Goal: Information Seeking & Learning: Learn about a topic

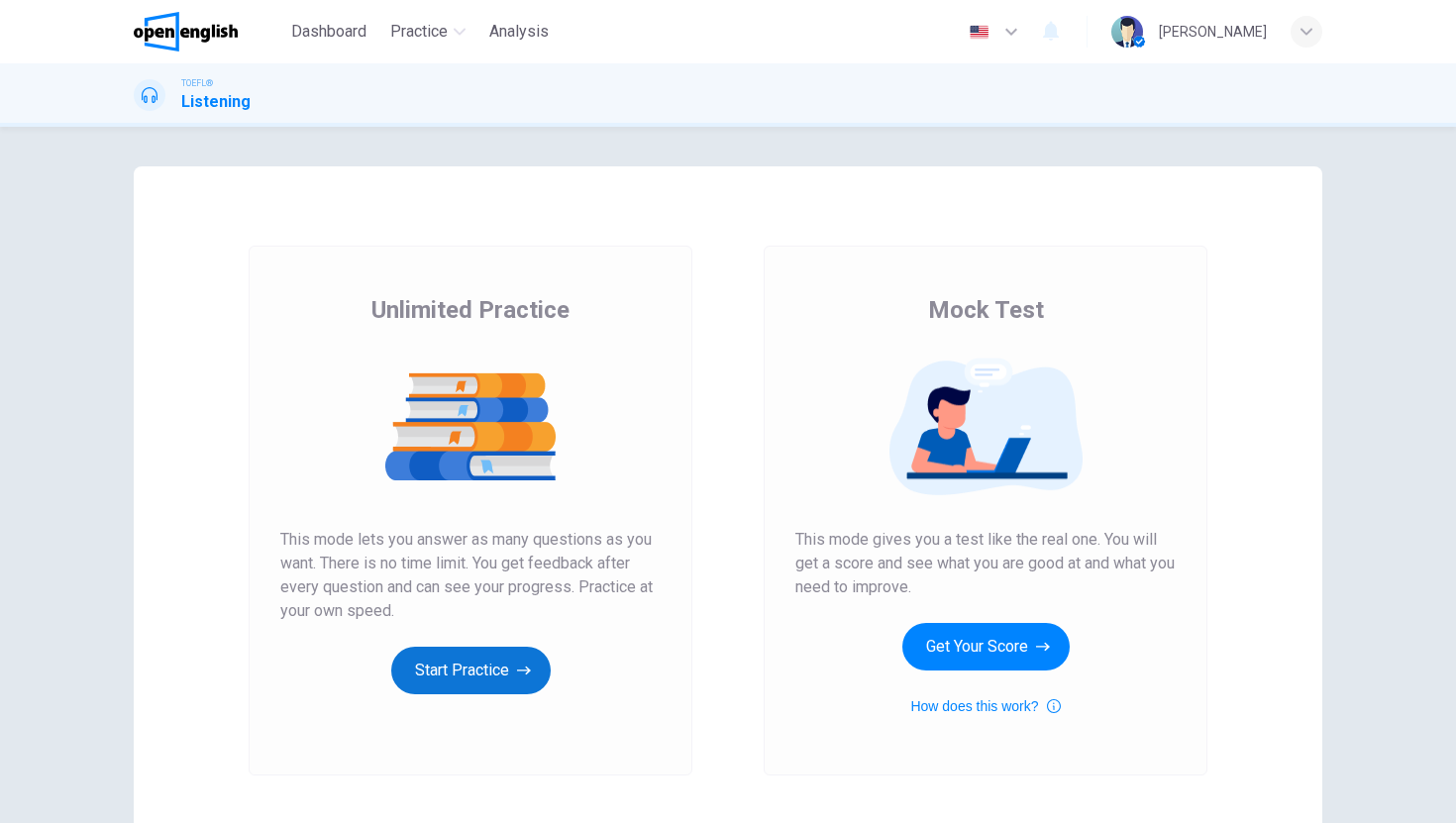
click at [469, 680] on button "Start Practice" at bounding box center [471, 670] width 160 height 48
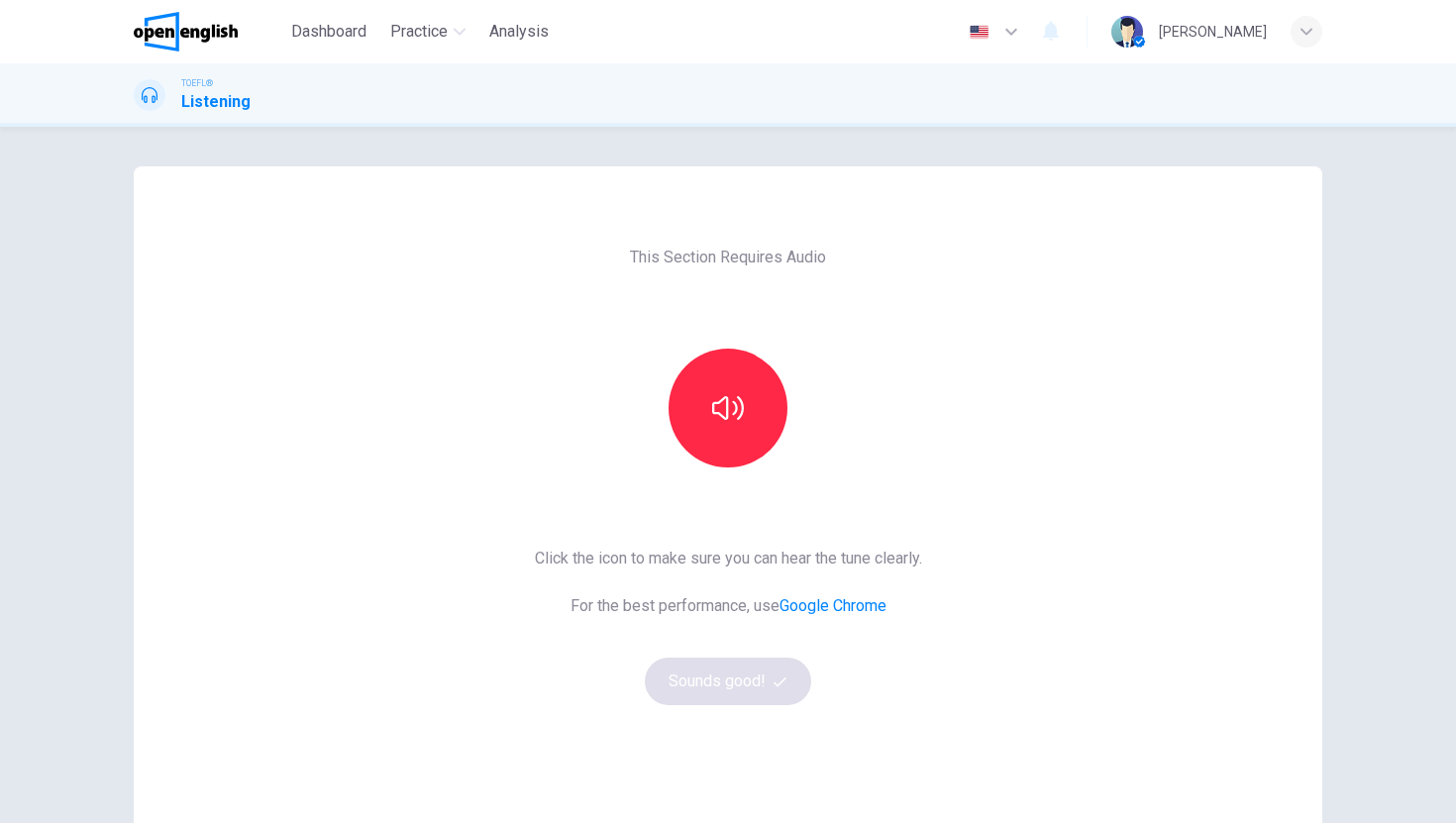
click at [1370, 358] on div "This Section Requires Audio Click the icon to make sure you can hear the tune c…" at bounding box center [728, 475] width 1456 height 696
click at [734, 427] on button "button" at bounding box center [727, 407] width 119 height 119
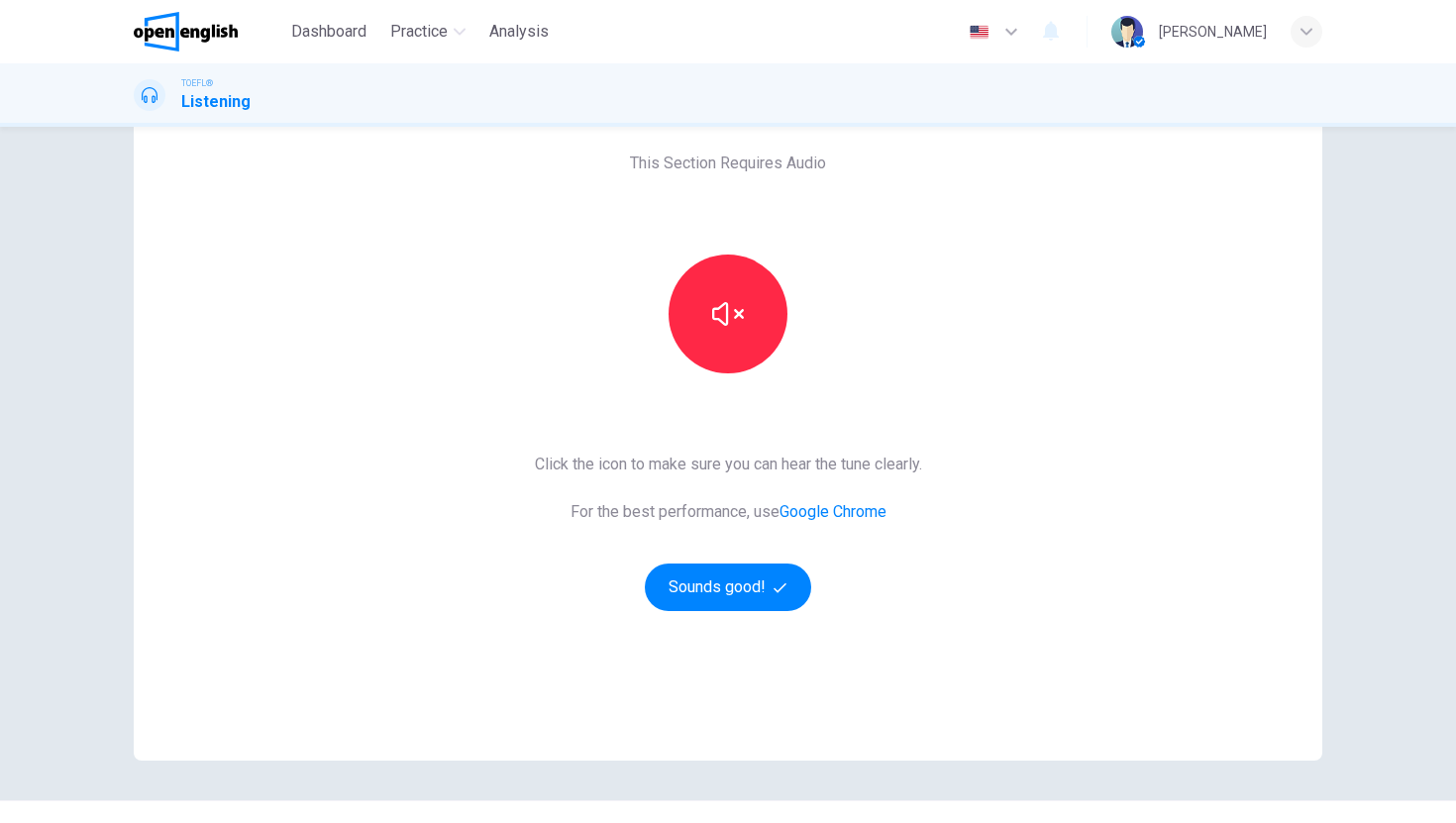
scroll to position [135, 0]
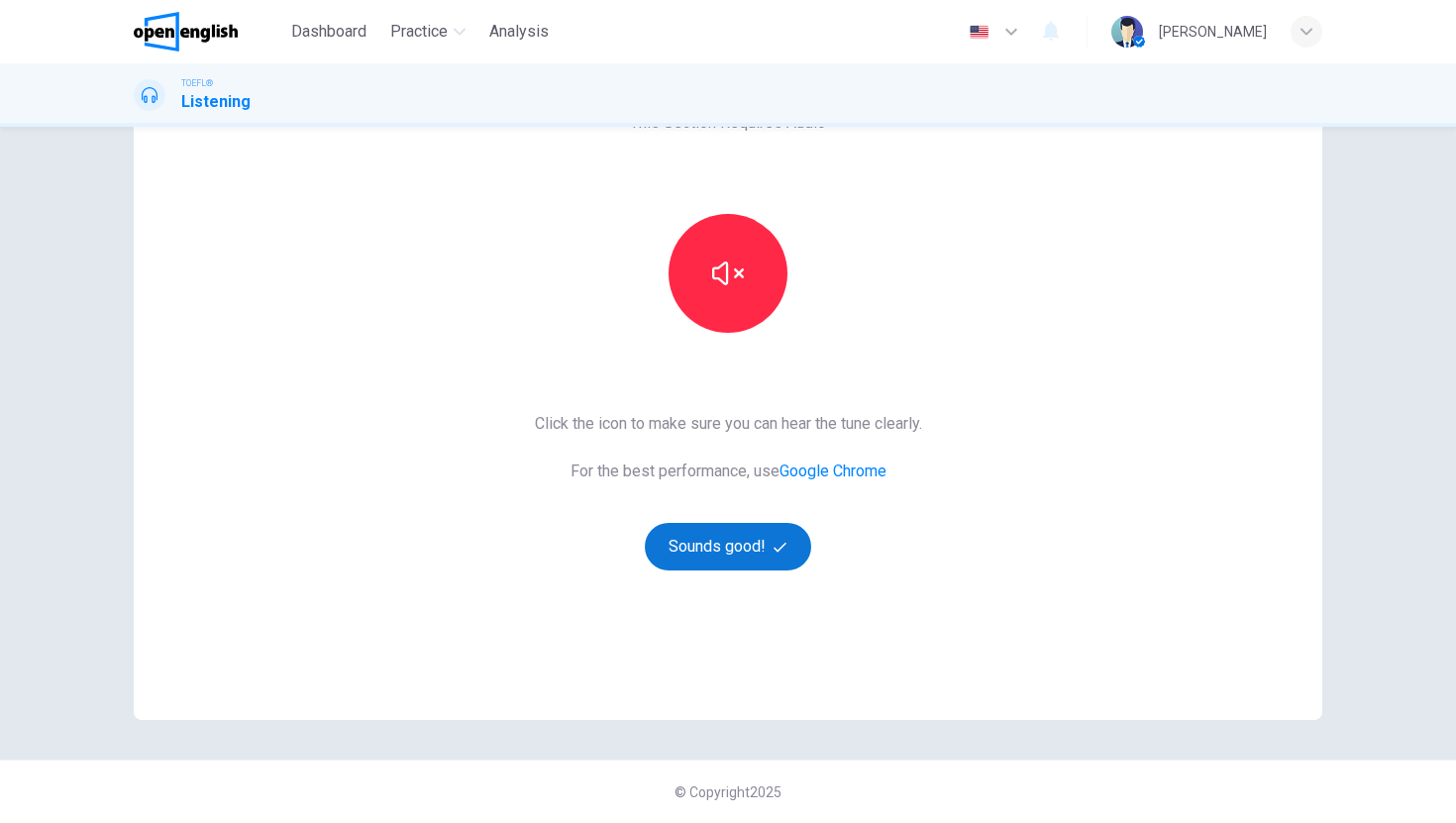
click at [727, 555] on button "Sounds good!" at bounding box center [727, 547] width 167 height 48
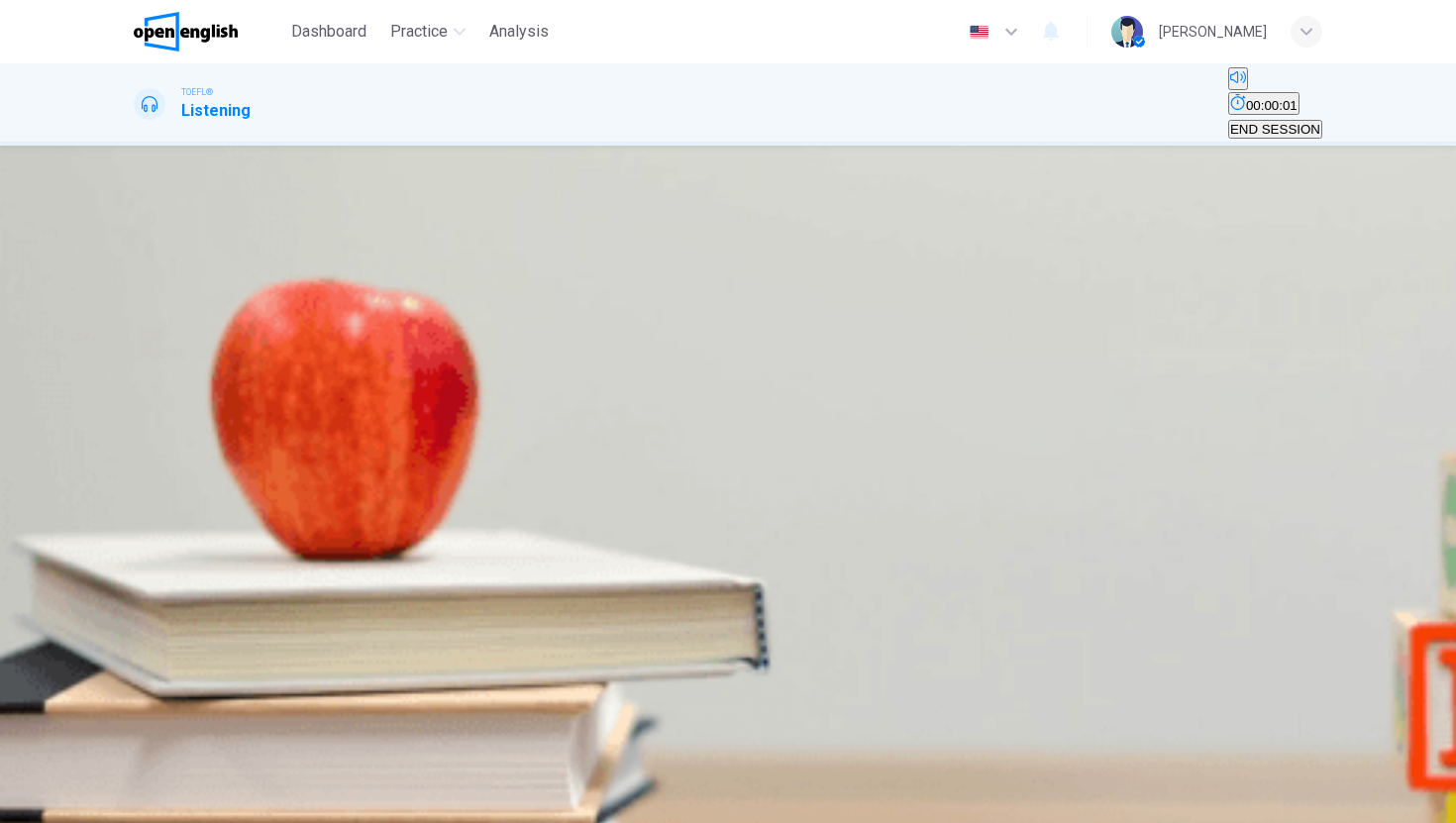
scroll to position [13, 0]
click at [136, 338] on div "03m 35s" at bounding box center [727, 366] width 1188 height 101
click at [136, 333] on icon "button" at bounding box center [136, 333] width 0 height 0
click at [122, 329] on div "Question 1 Which of the following is NOT one of the benefits that the professor…" at bounding box center [727, 473] width 1252 height 575
click at [136, 333] on icon "button" at bounding box center [136, 333] width 0 height 0
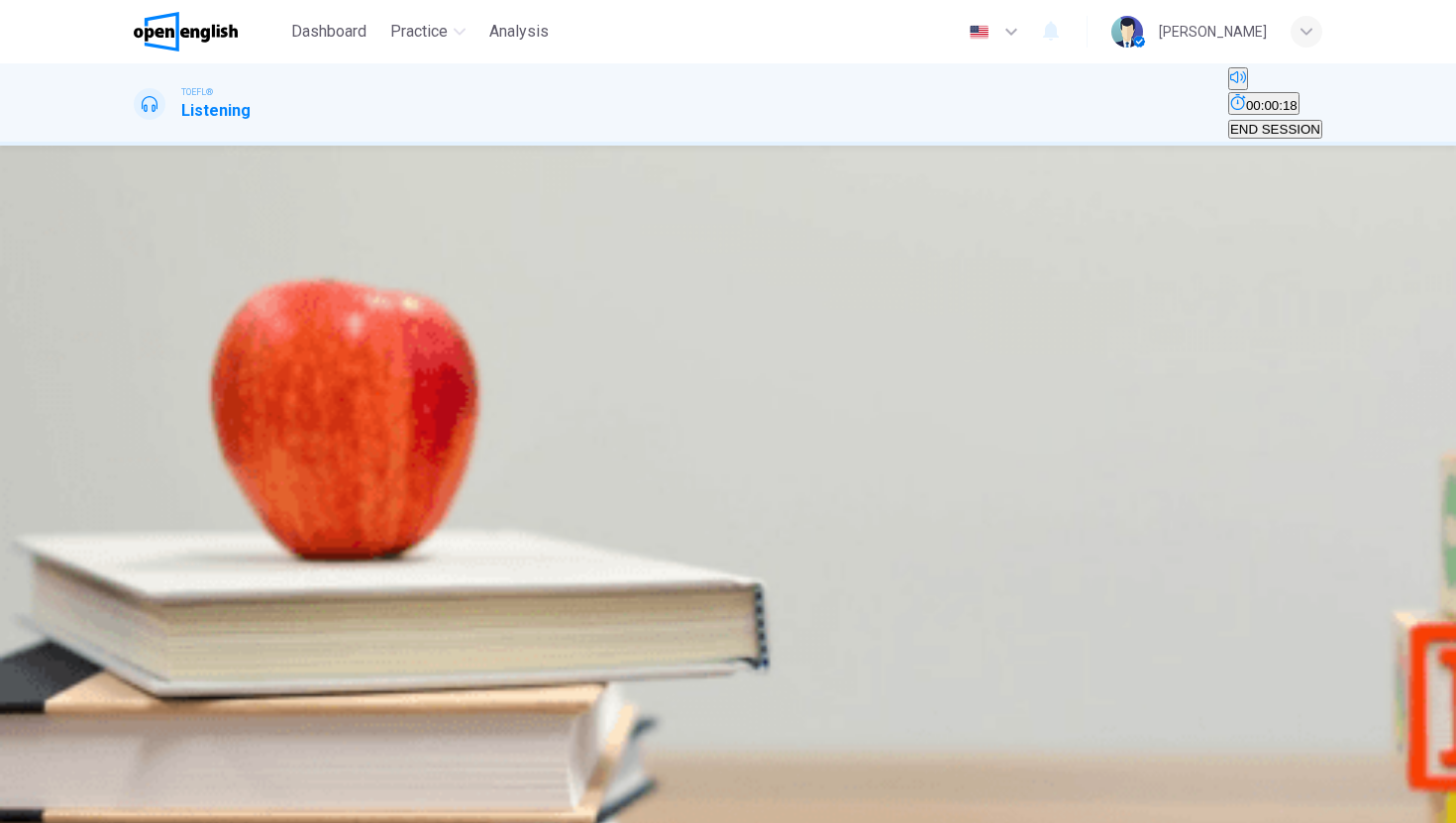
click at [136, 333] on icon "button" at bounding box center [136, 333] width 0 height 0
type input "*"
